Goal: Task Accomplishment & Management: Use online tool/utility

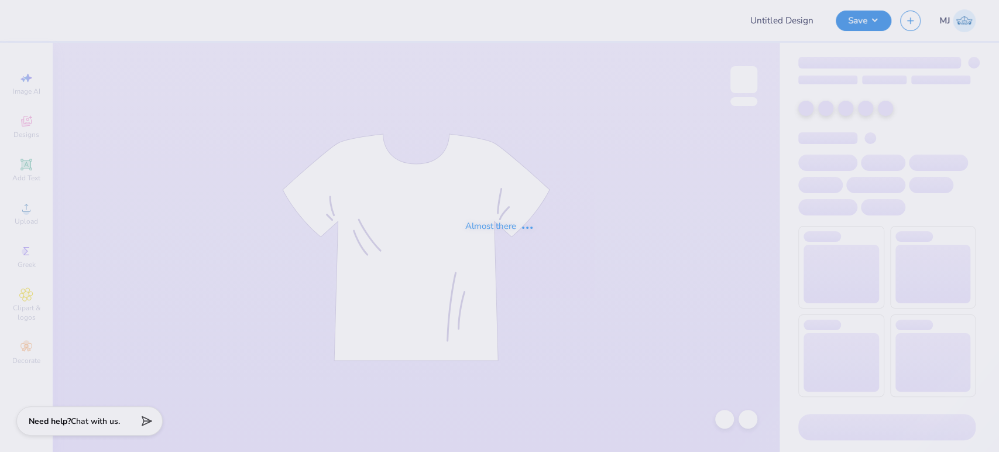
type input "blined by evil"
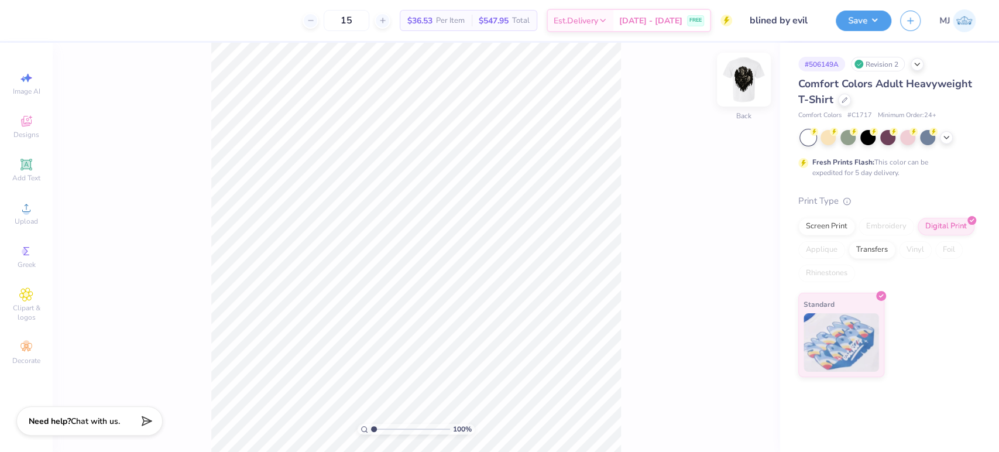
click at [751, 80] on img at bounding box center [743, 79] width 47 height 47
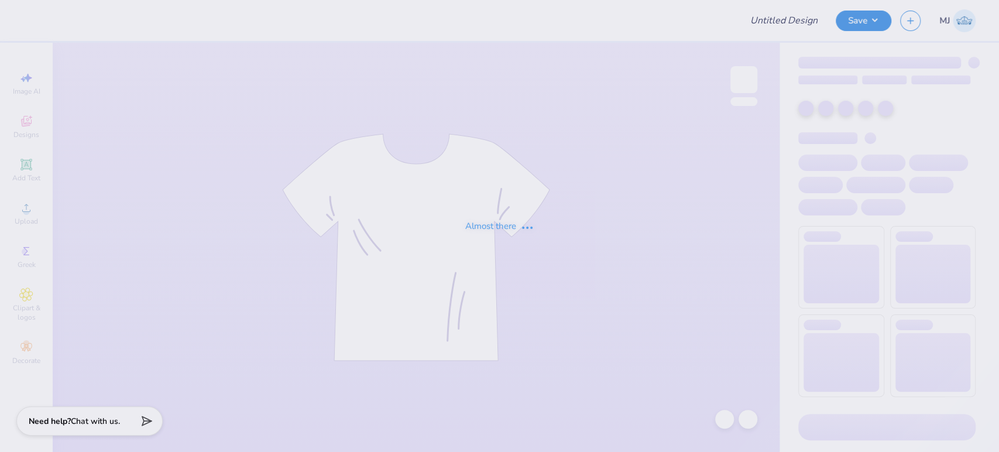
type input "blined by evil"
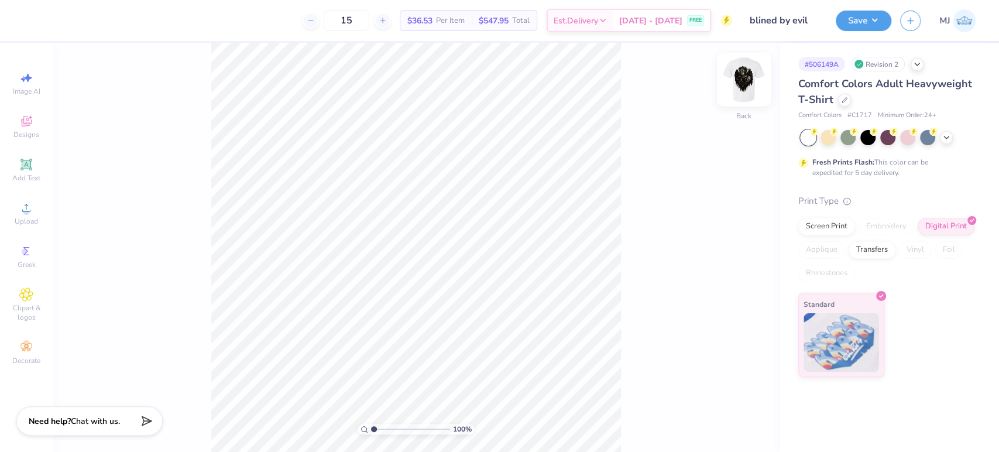
click at [734, 84] on img at bounding box center [743, 79] width 47 height 47
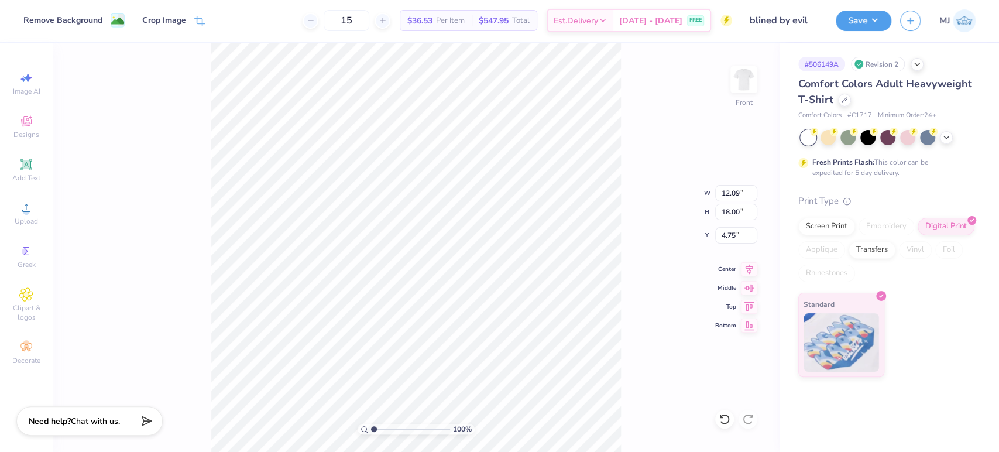
type input "5.97"
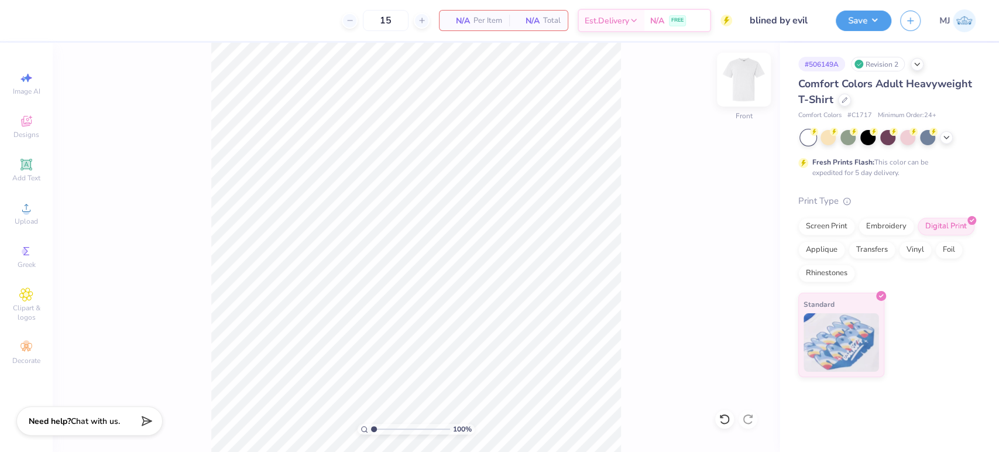
click at [741, 84] on img at bounding box center [743, 79] width 47 height 47
click at [19, 215] on icon at bounding box center [26, 208] width 14 height 14
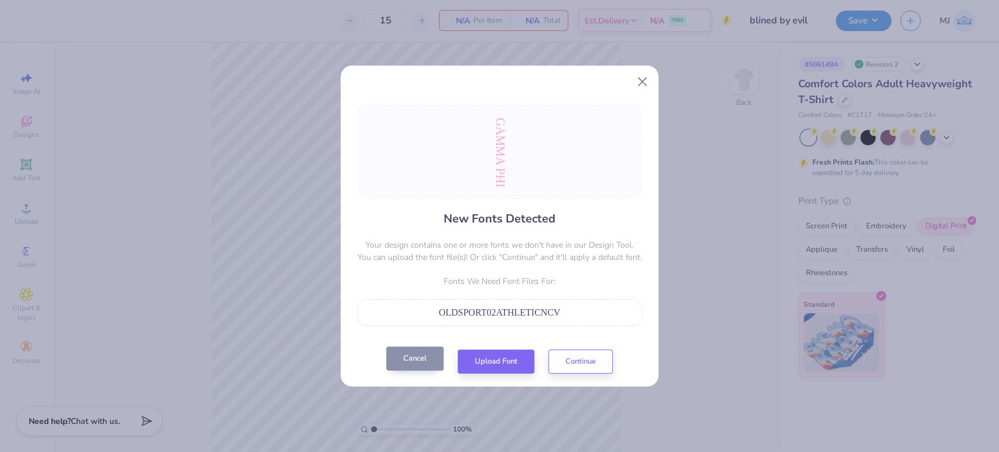
click at [416, 368] on button "Cancel" at bounding box center [414, 358] width 57 height 24
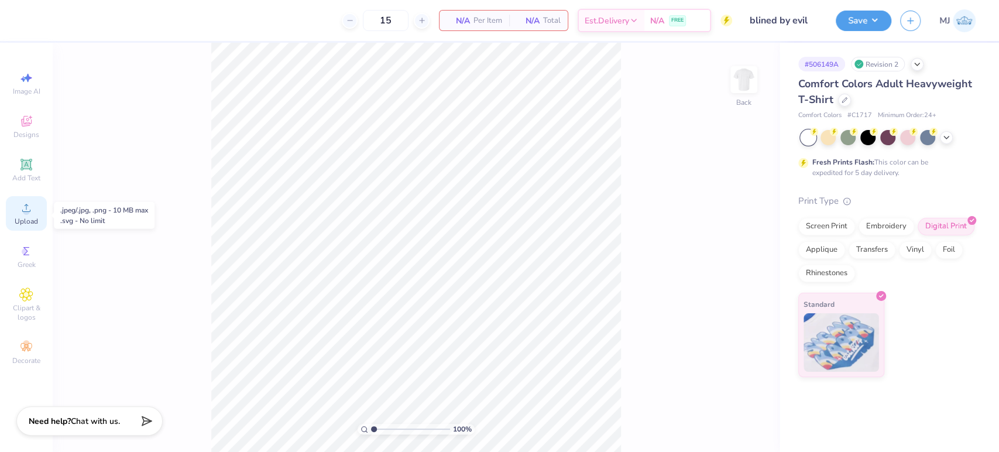
click at [26, 212] on circle at bounding box center [26, 211] width 6 height 6
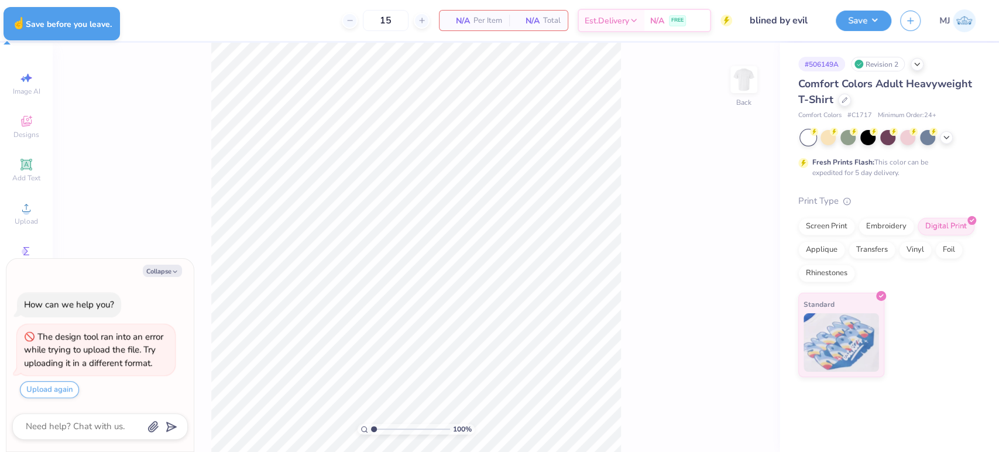
type textarea "x"
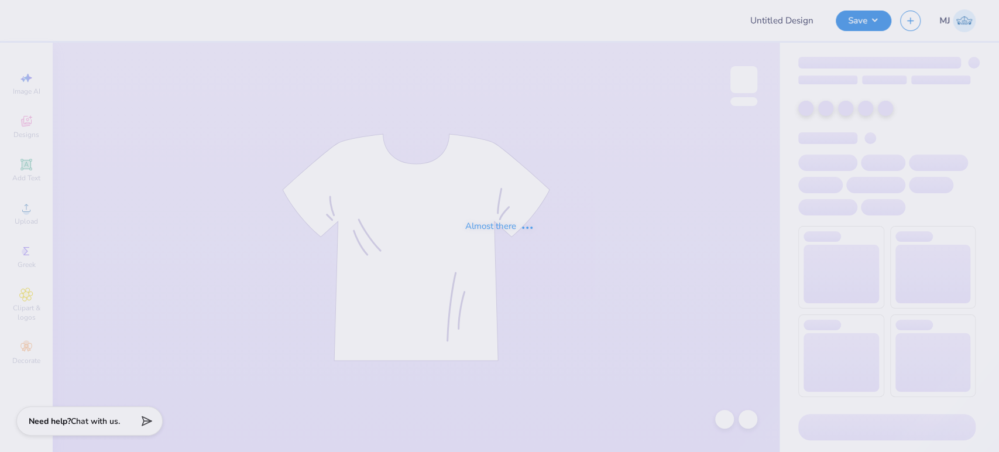
type input "blined by evil"
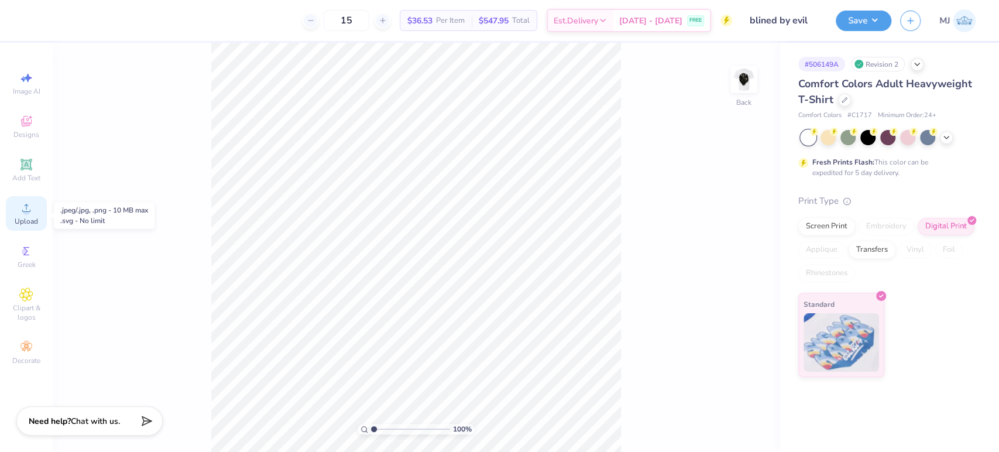
click at [36, 220] on span "Upload" at bounding box center [26, 221] width 23 height 9
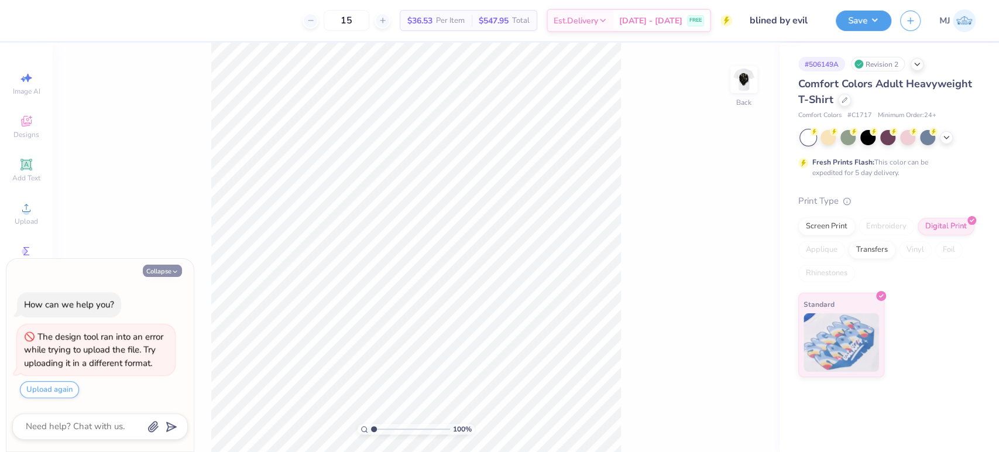
click at [164, 269] on button "Collapse" at bounding box center [162, 271] width 39 height 12
type textarea "x"
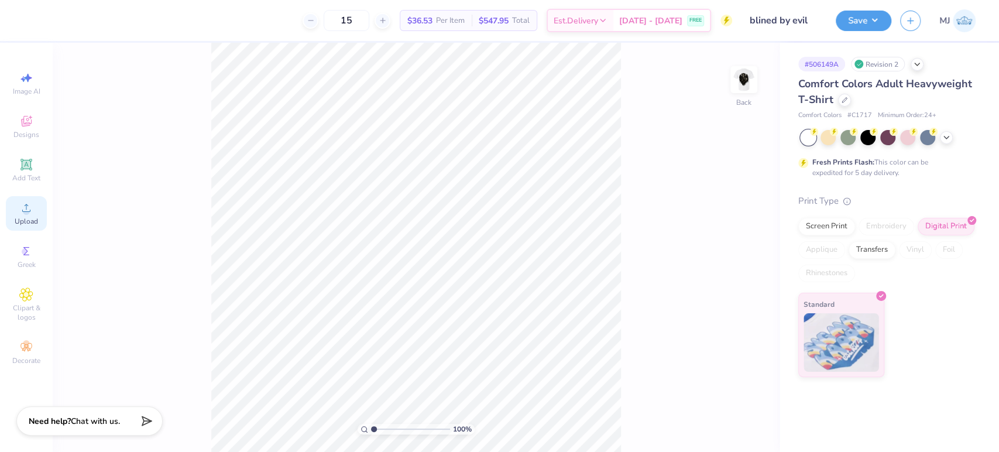
click at [29, 221] on span "Upload" at bounding box center [26, 221] width 23 height 9
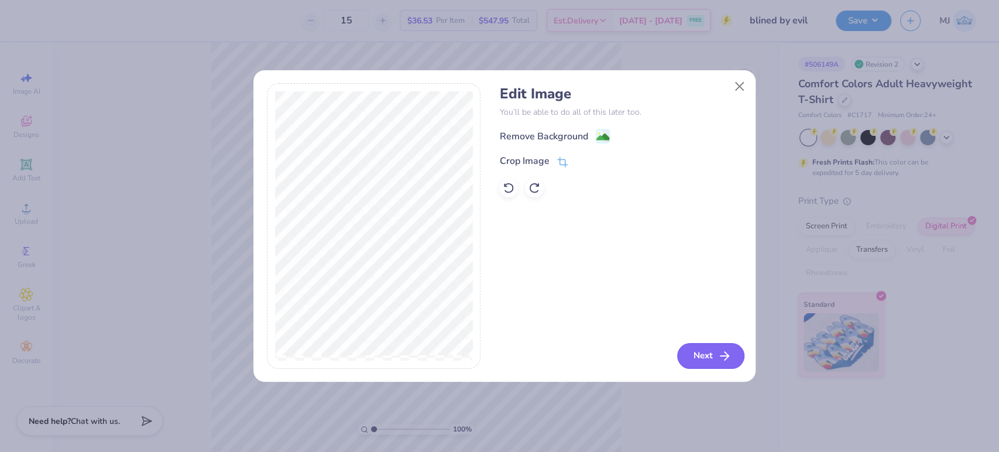
click at [703, 355] on button "Next" at bounding box center [710, 356] width 67 height 26
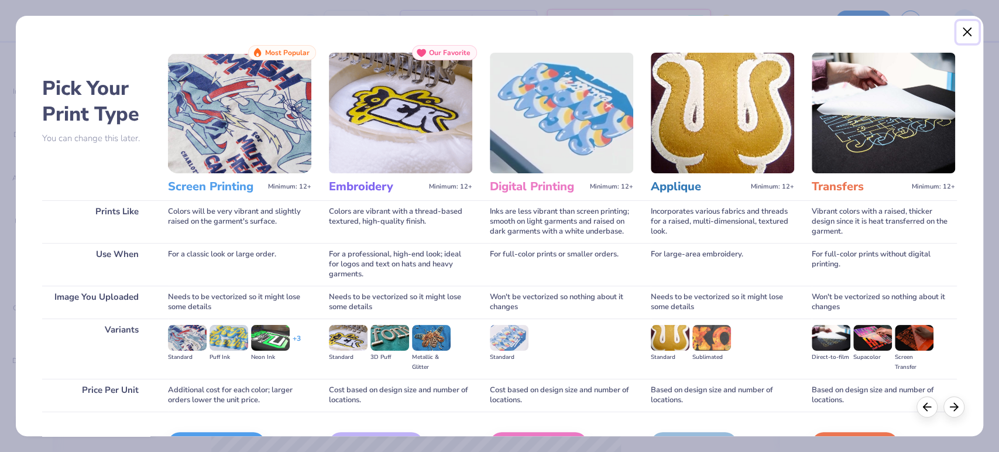
click at [964, 32] on button "Close" at bounding box center [967, 32] width 22 height 22
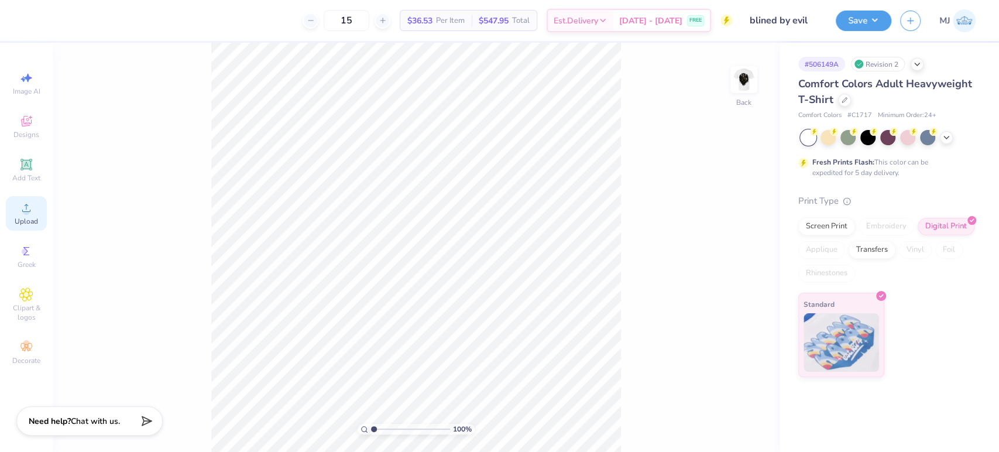
click at [40, 214] on div "Upload" at bounding box center [26, 213] width 41 height 35
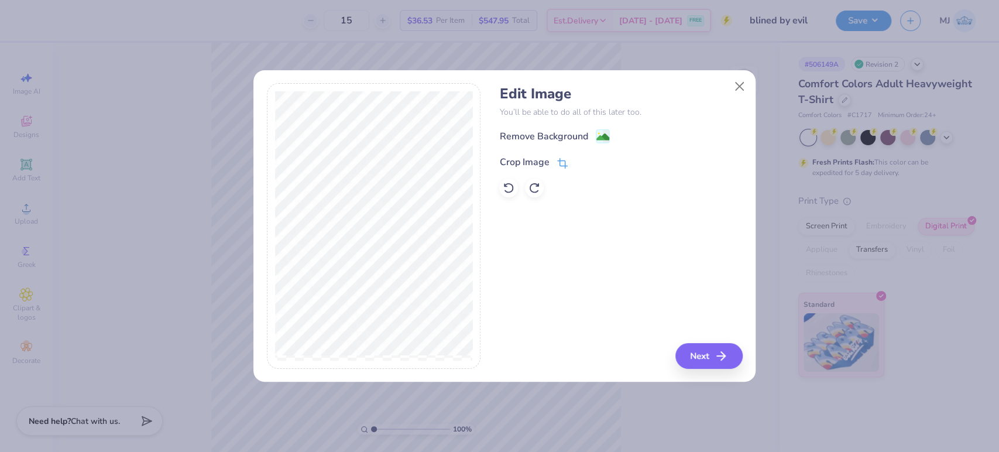
click at [561, 161] on icon at bounding box center [562, 163] width 11 height 11
click at [579, 158] on icon at bounding box center [582, 160] width 7 height 7
click at [699, 351] on button "Next" at bounding box center [710, 356] width 67 height 26
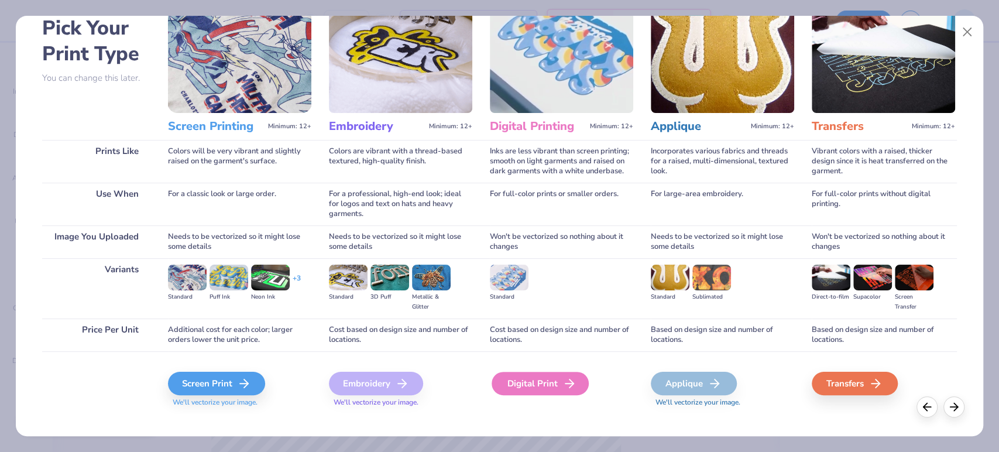
scroll to position [73, 0]
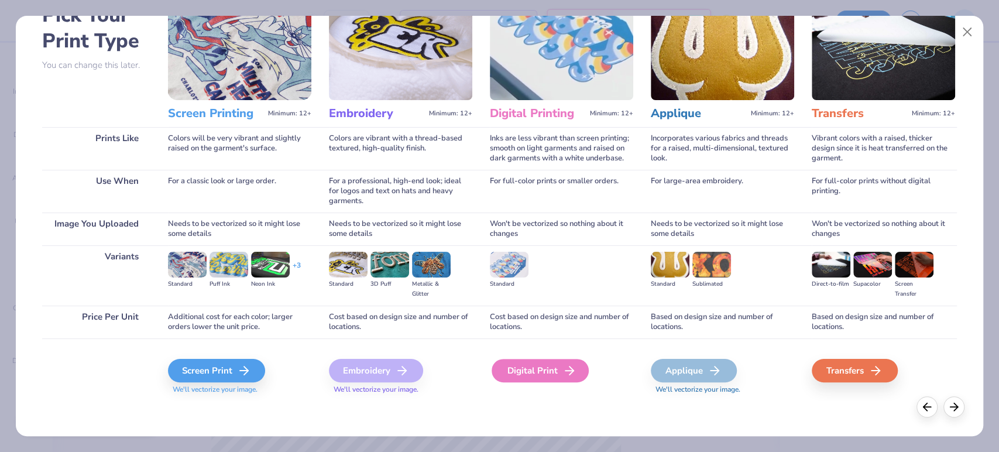
click at [544, 369] on div "Digital Print" at bounding box center [540, 370] width 97 height 23
